Goal: Transaction & Acquisition: Purchase product/service

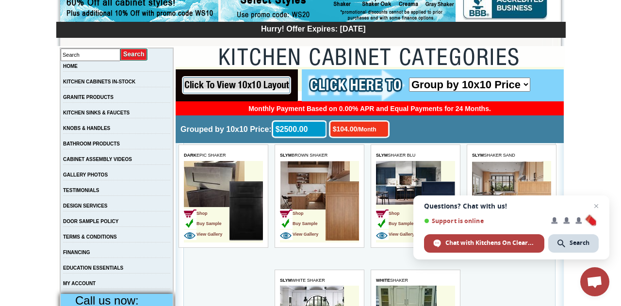
scroll to position [155, 0]
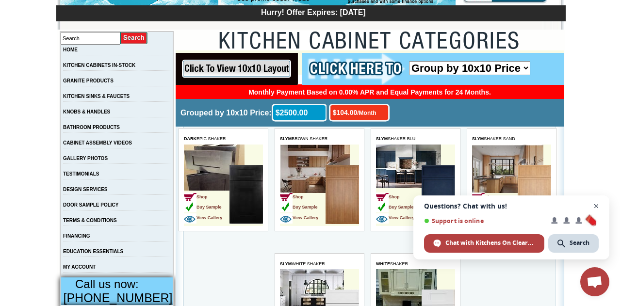
click at [597, 203] on span "Open chat" at bounding box center [596, 206] width 12 height 12
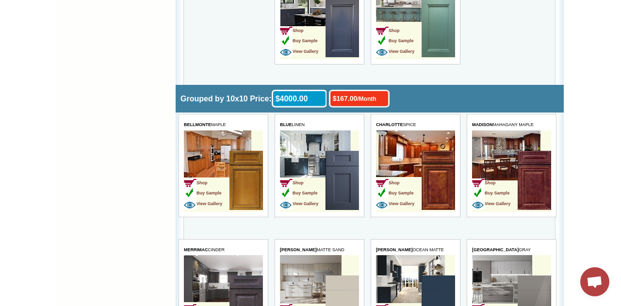
scroll to position [2657, 0]
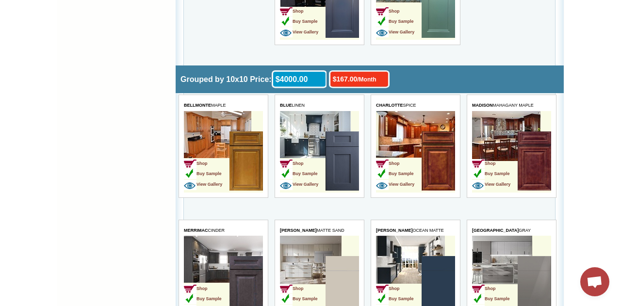
click at [495, 141] on td "Shop Buy Sample View Gallery" at bounding box center [494, 161] width 46 height 61
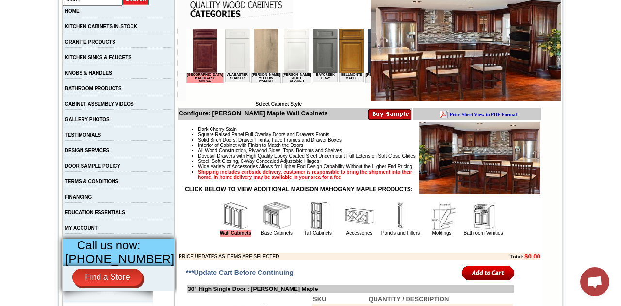
click at [204, 61] on img at bounding box center [204, 51] width 25 height 44
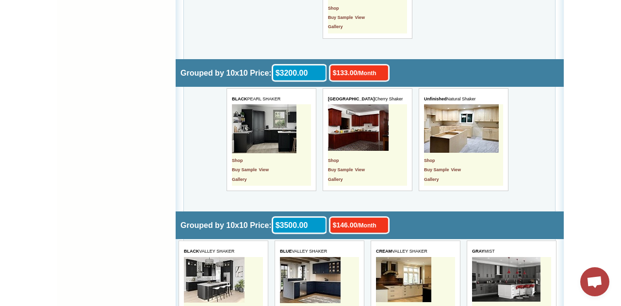
scroll to position [1668, 0]
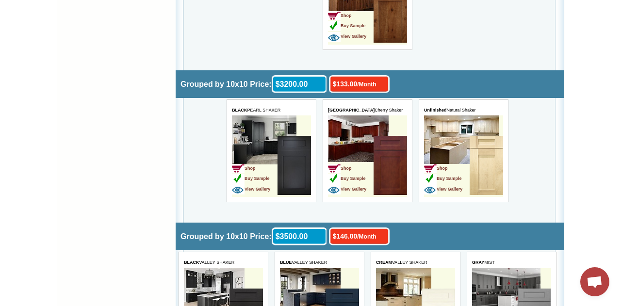
click at [363, 131] on td "Shop Buy Sample View Gallery" at bounding box center [366, 155] width 79 height 81
